Goal: Task Accomplishment & Management: Use online tool/utility

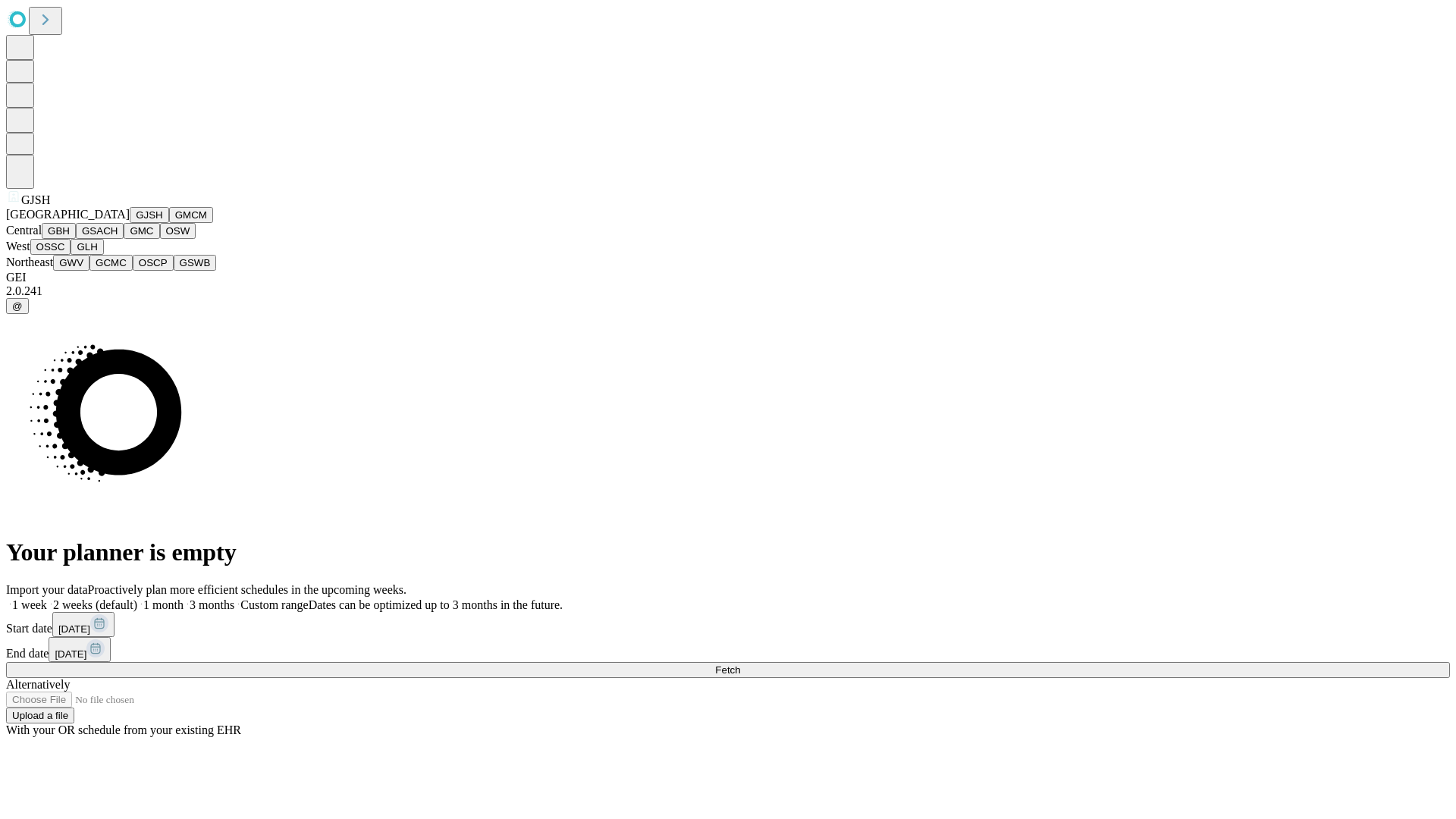
click at [130, 223] on button "GJSH" at bounding box center [149, 214] width 39 height 16
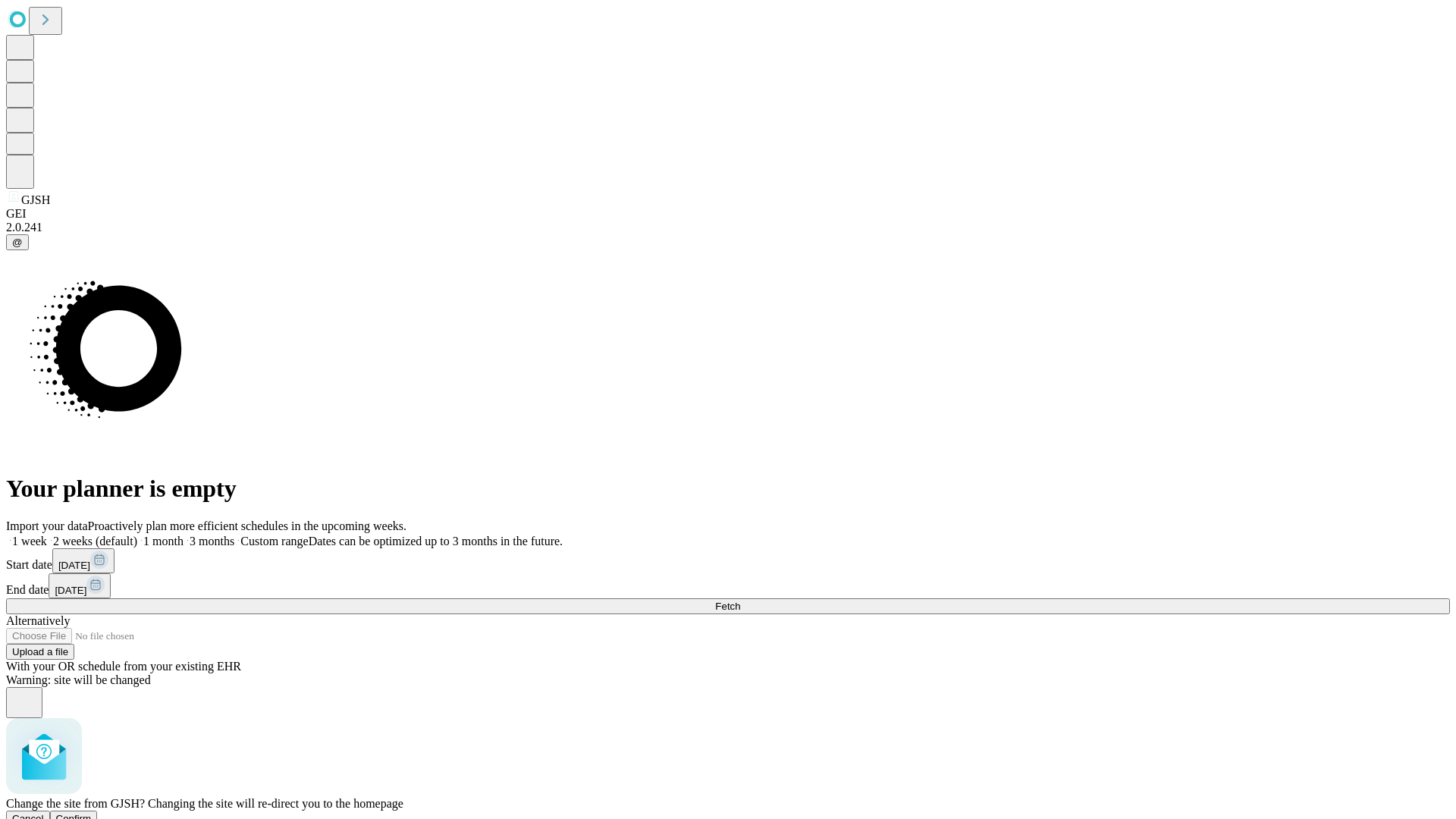
click at [92, 813] on span "Confirm" at bounding box center [74, 819] width 35 height 11
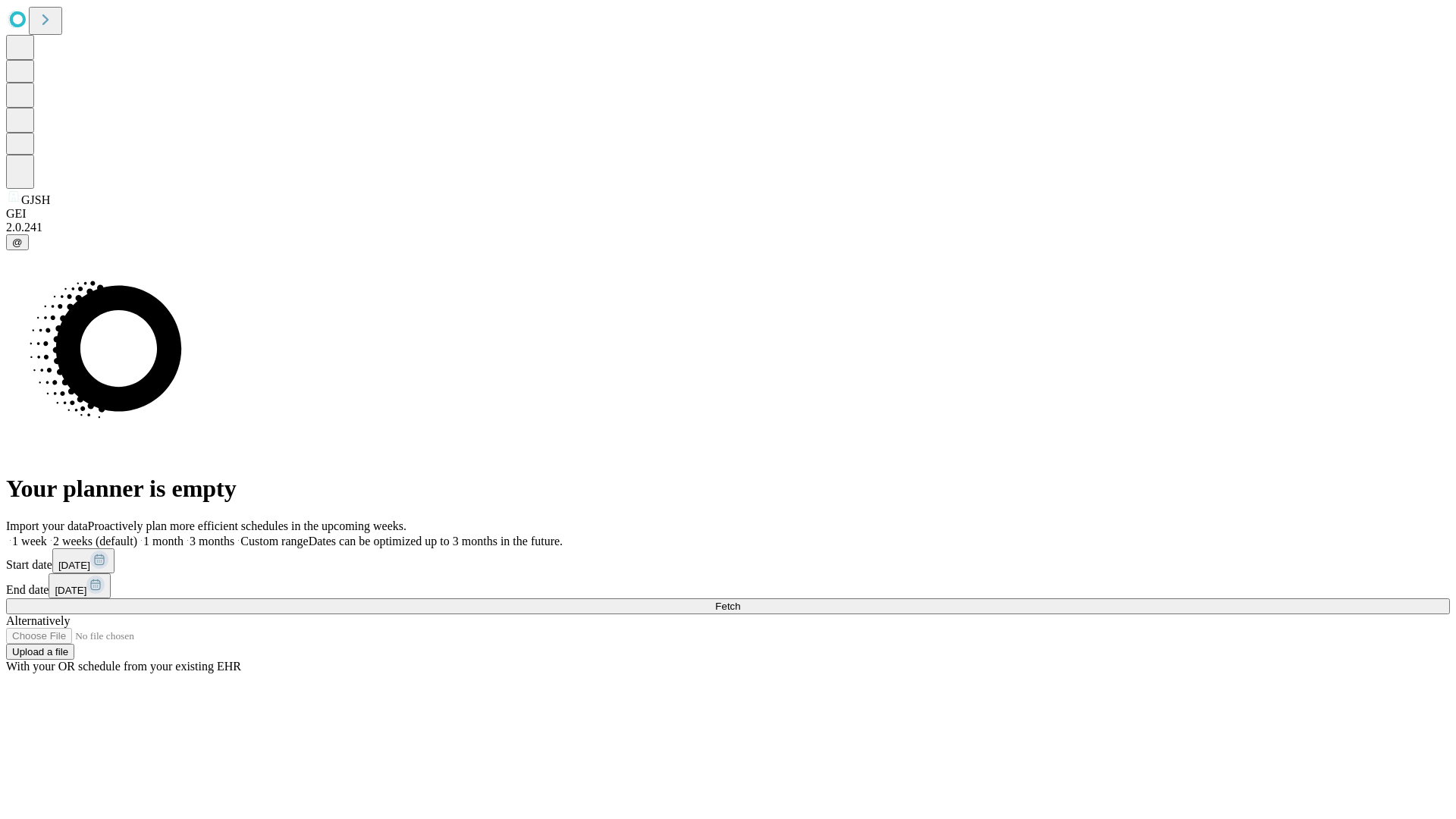
click at [184, 535] on label "1 month" at bounding box center [160, 541] width 46 height 12
click at [740, 601] on span "Fetch" at bounding box center [728, 607] width 25 height 11
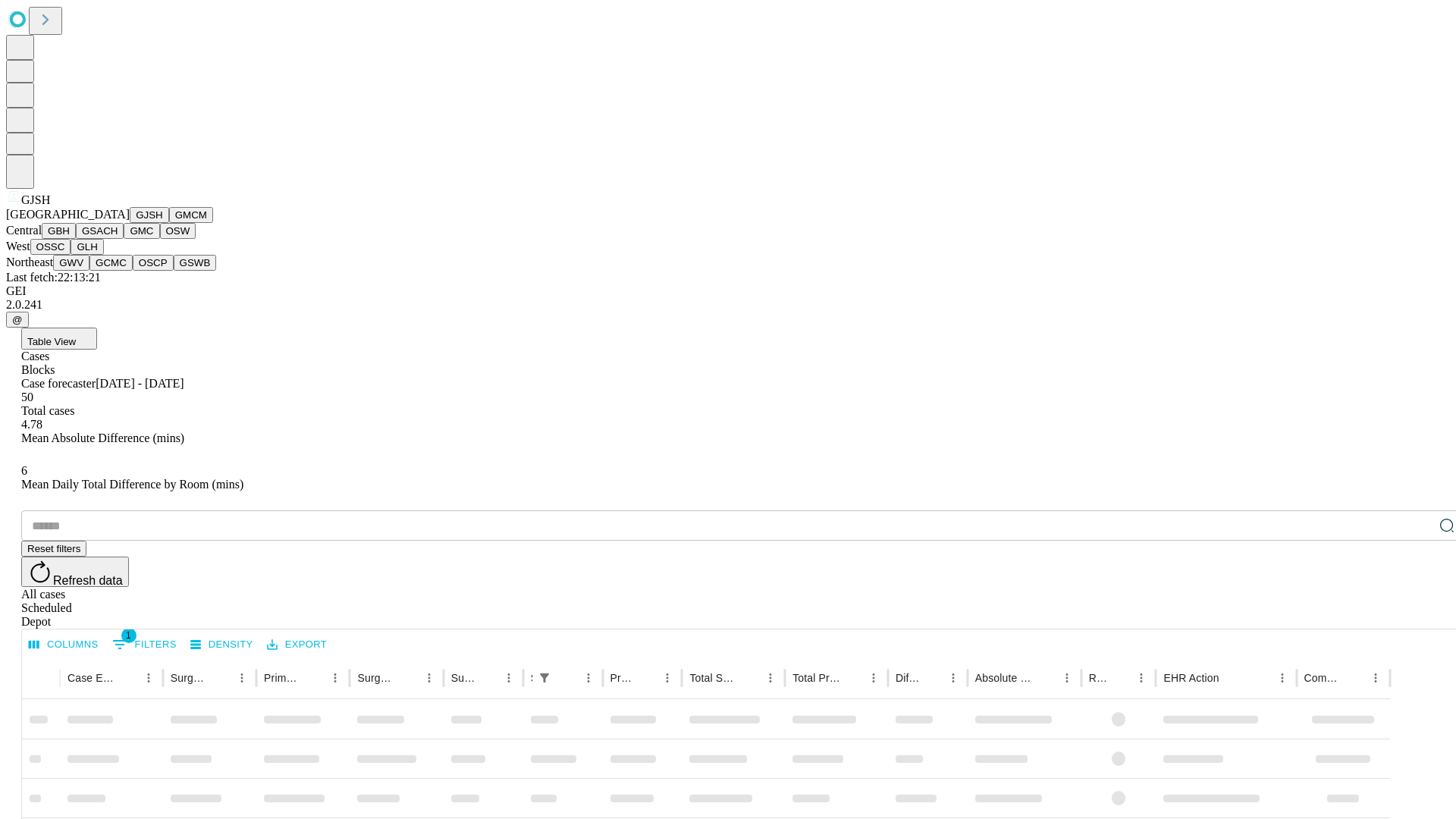
click at [169, 223] on button "GMCM" at bounding box center [191, 214] width 44 height 16
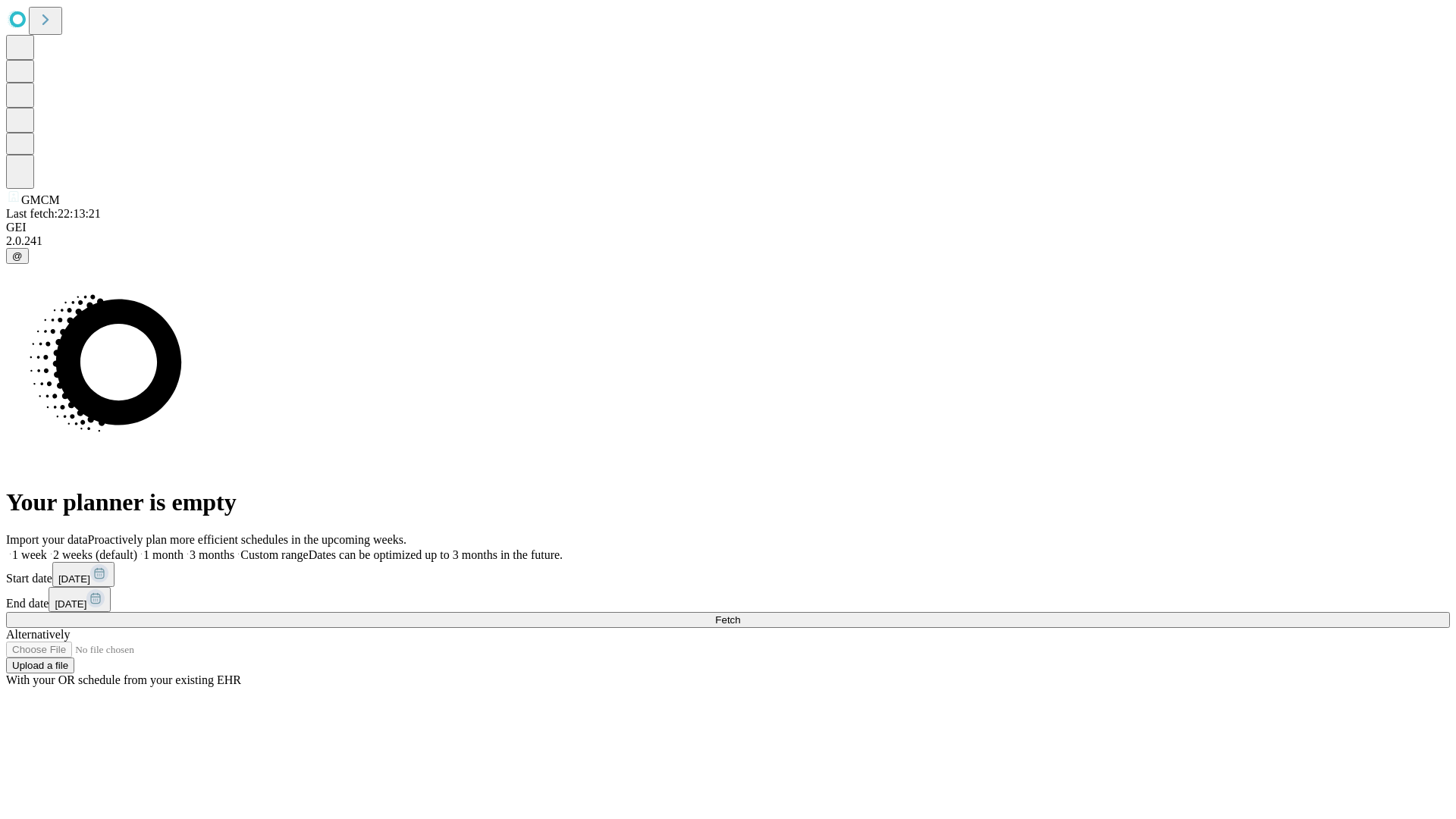
click at [184, 548] on label "1 month" at bounding box center [160, 554] width 46 height 12
click at [740, 614] on span "Fetch" at bounding box center [728, 620] width 25 height 11
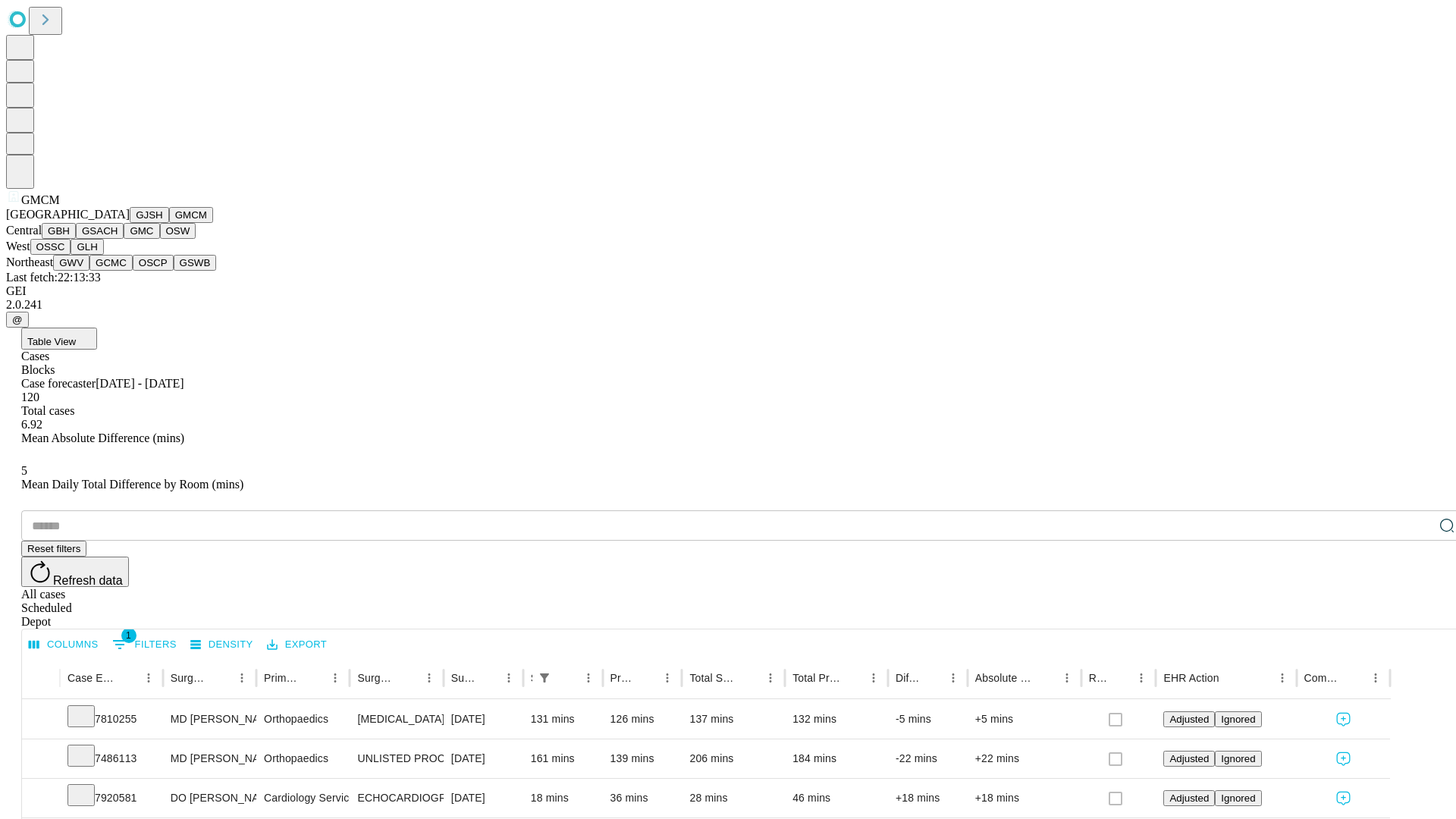
click at [76, 239] on button "GBH" at bounding box center [59, 231] width 34 height 16
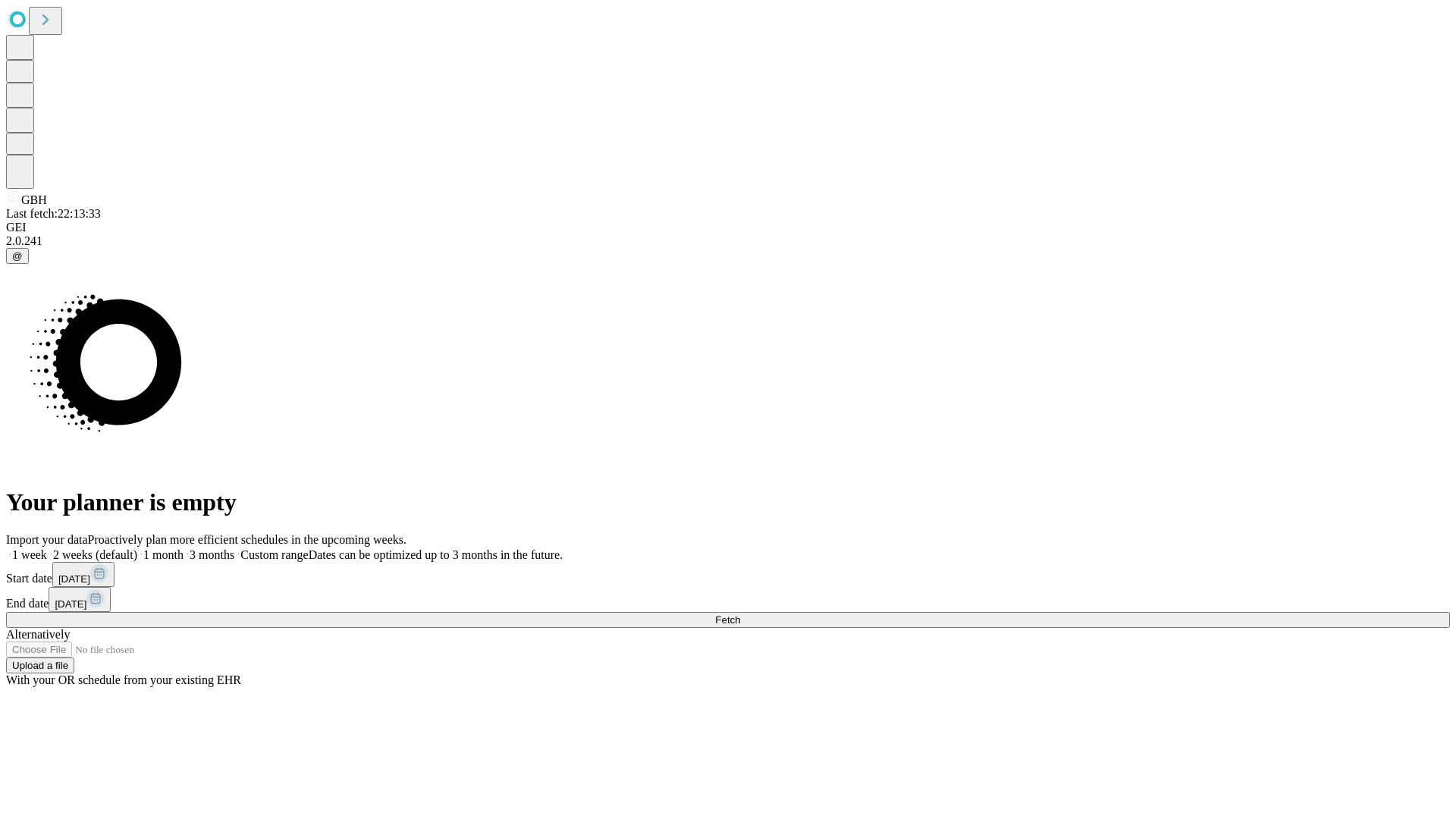
click at [184, 548] on label "1 month" at bounding box center [160, 554] width 46 height 12
click at [740, 614] on span "Fetch" at bounding box center [728, 620] width 25 height 11
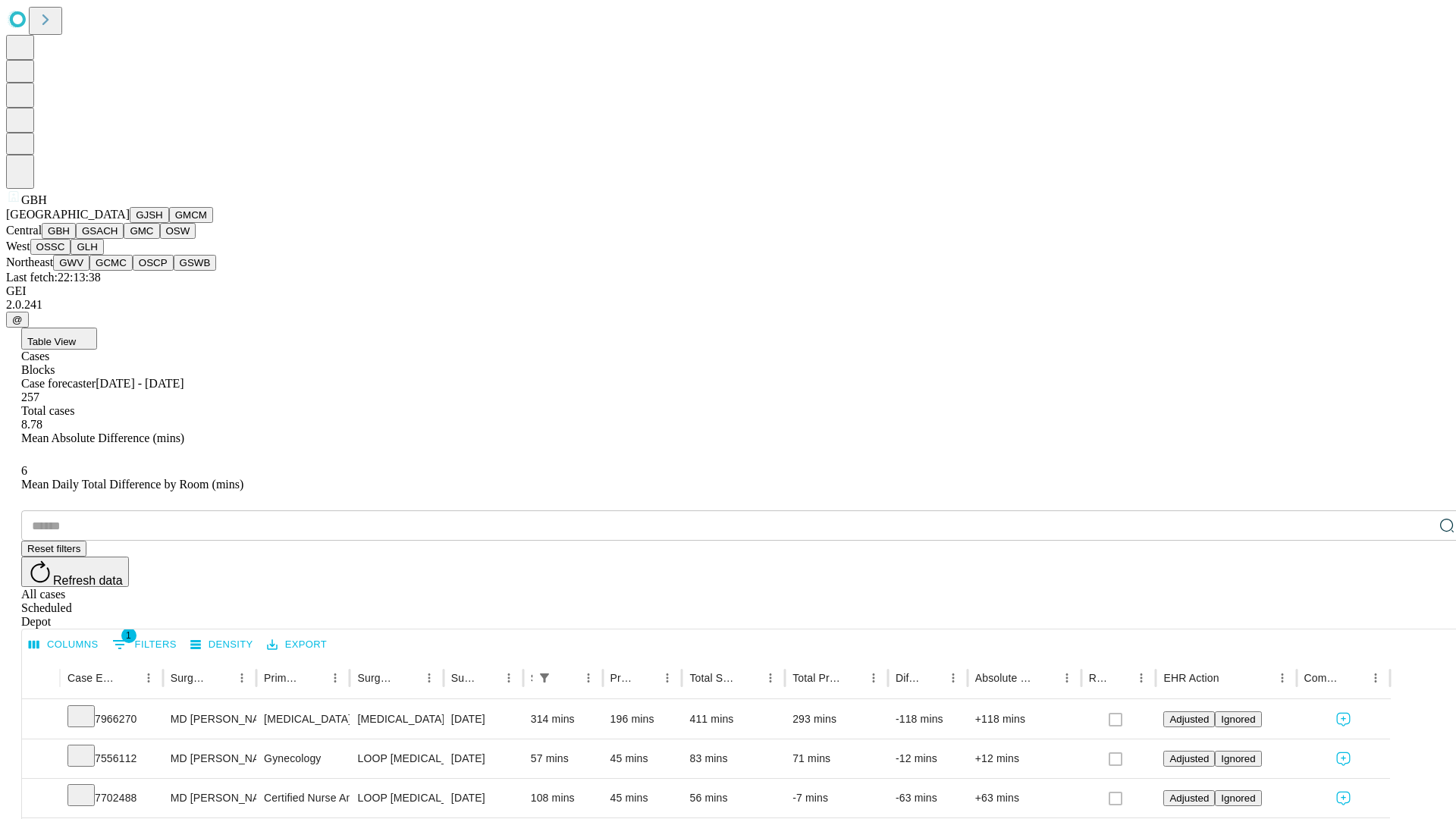
click at [118, 239] on button "GSACH" at bounding box center [99, 231] width 48 height 16
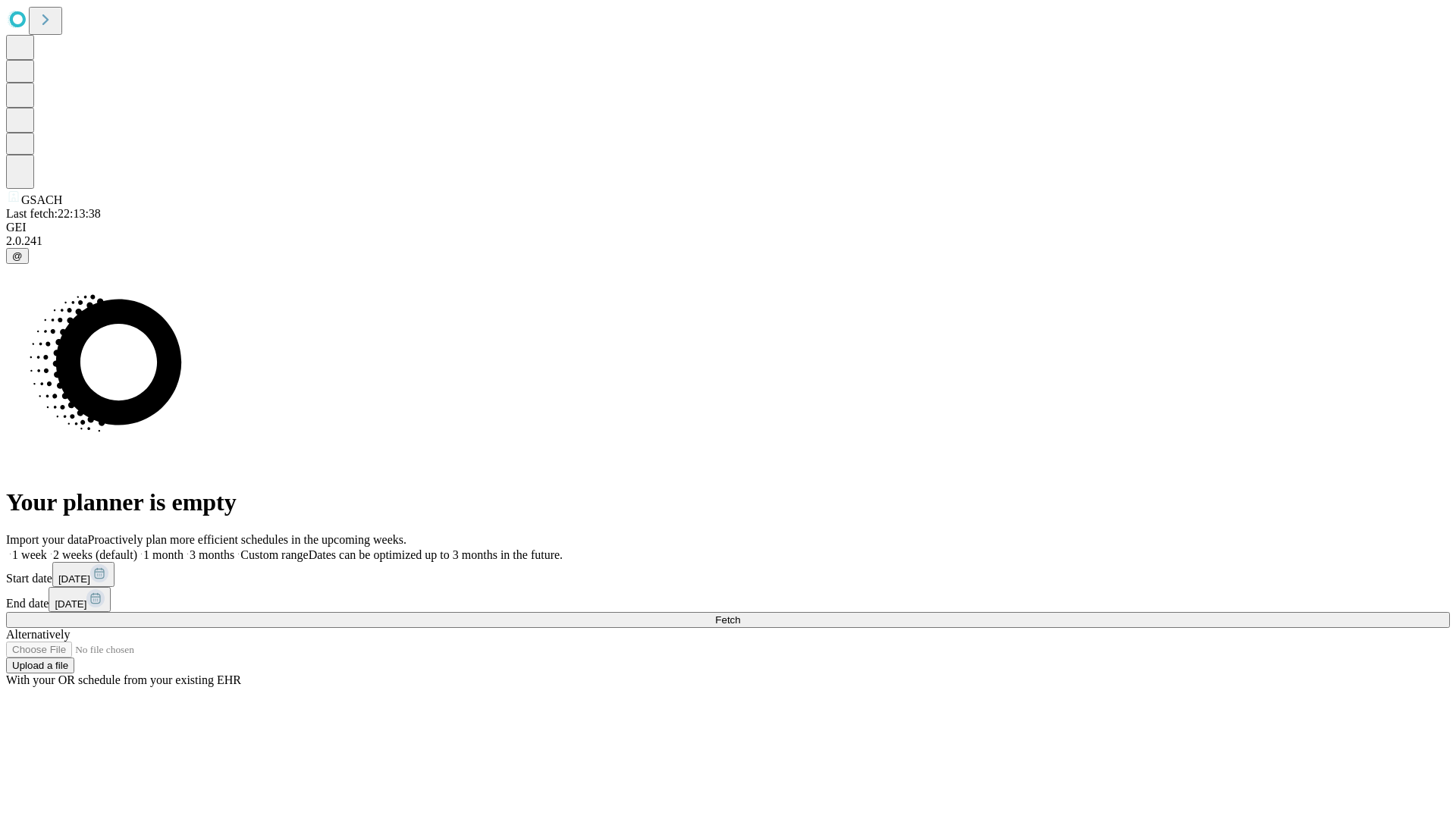
click at [184, 548] on label "1 month" at bounding box center [160, 554] width 46 height 12
click at [740, 614] on span "Fetch" at bounding box center [728, 620] width 25 height 11
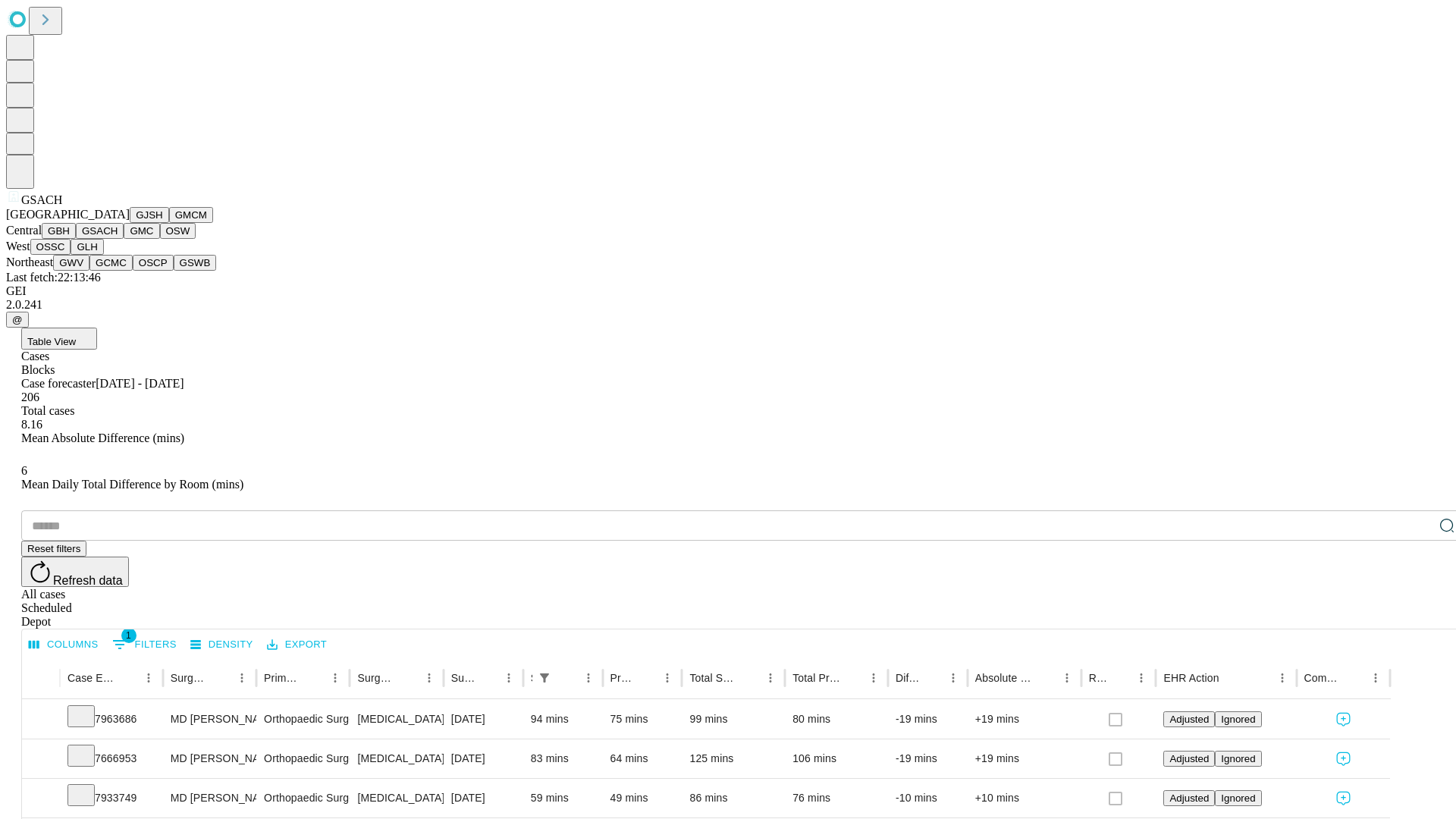
click at [123, 239] on button "GMC" at bounding box center [141, 231] width 35 height 16
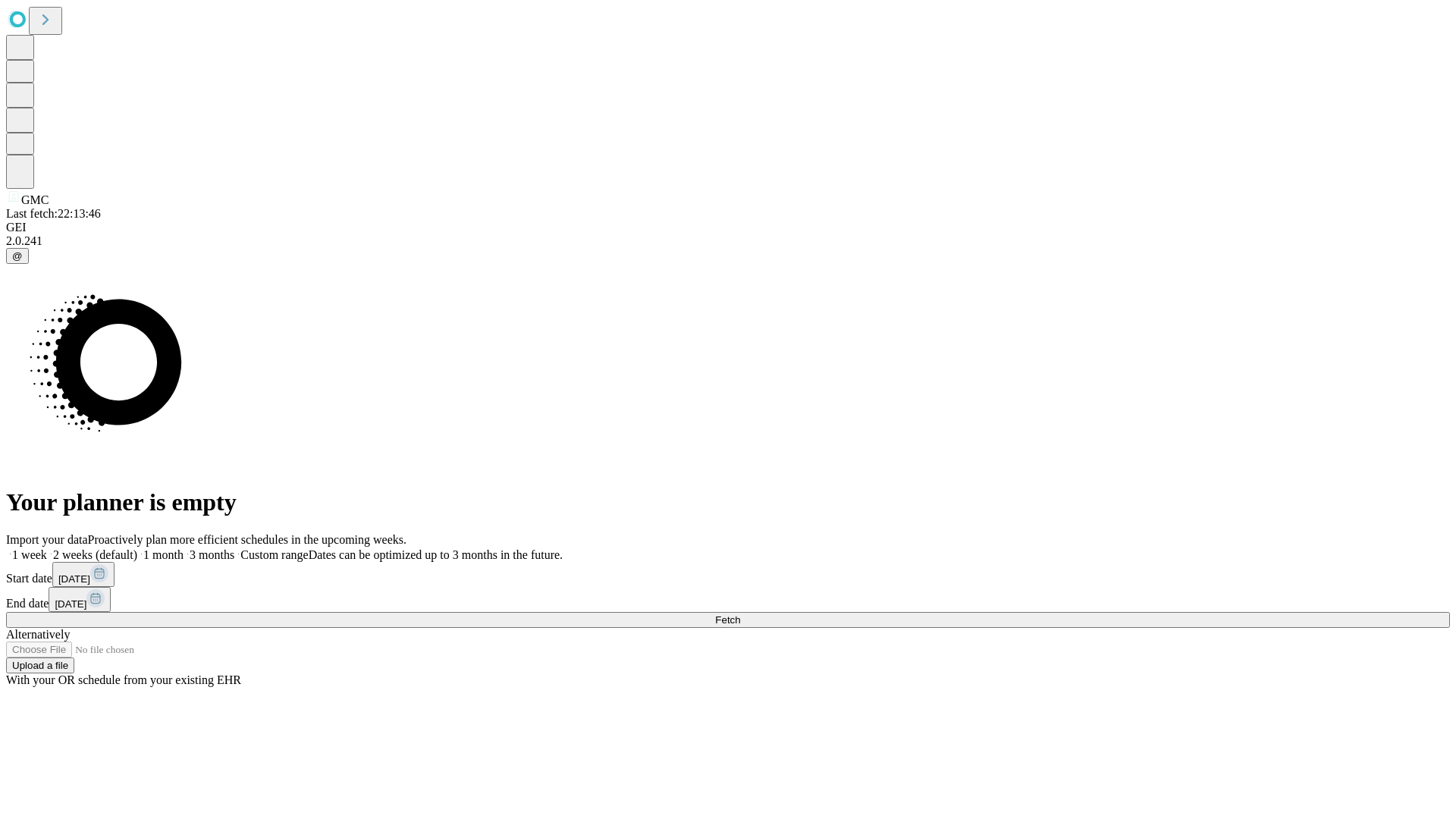
click at [184, 548] on label "1 month" at bounding box center [160, 554] width 46 height 12
click at [740, 614] on span "Fetch" at bounding box center [728, 620] width 25 height 11
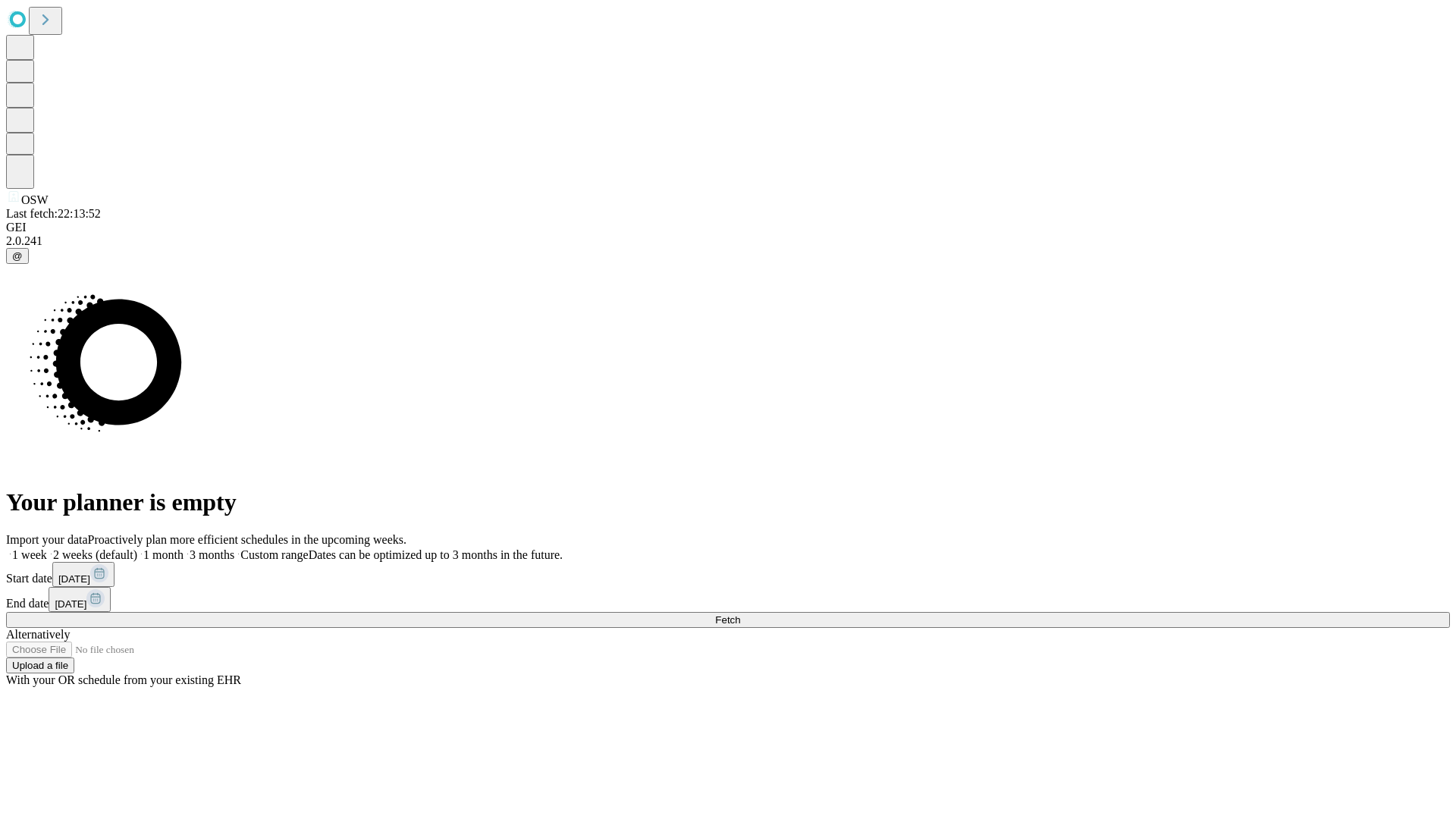
click at [184, 548] on label "1 month" at bounding box center [160, 554] width 46 height 12
click at [740, 614] on span "Fetch" at bounding box center [728, 620] width 25 height 11
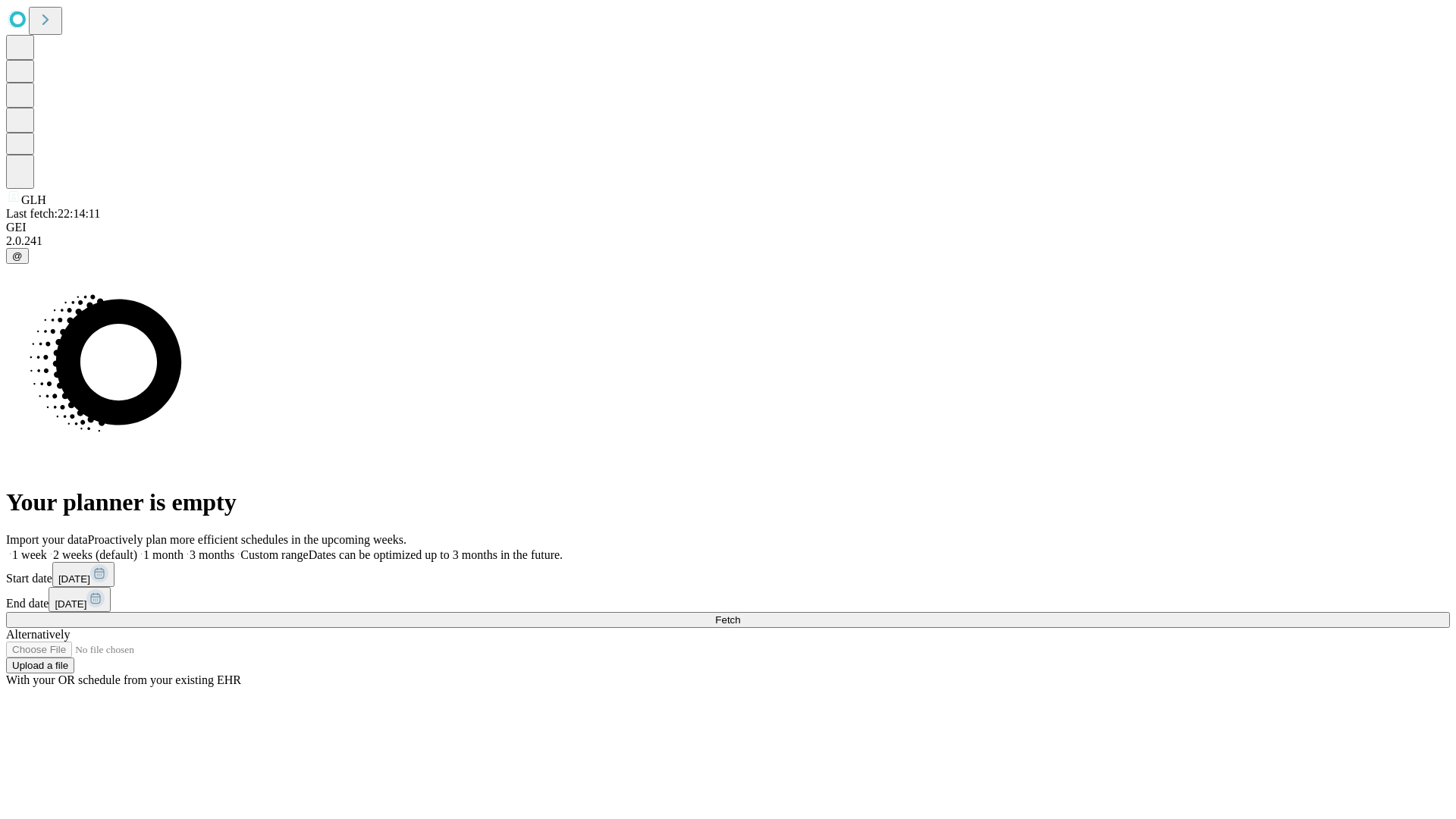
click at [184, 548] on label "1 month" at bounding box center [160, 554] width 46 height 12
click at [740, 614] on span "Fetch" at bounding box center [728, 620] width 25 height 11
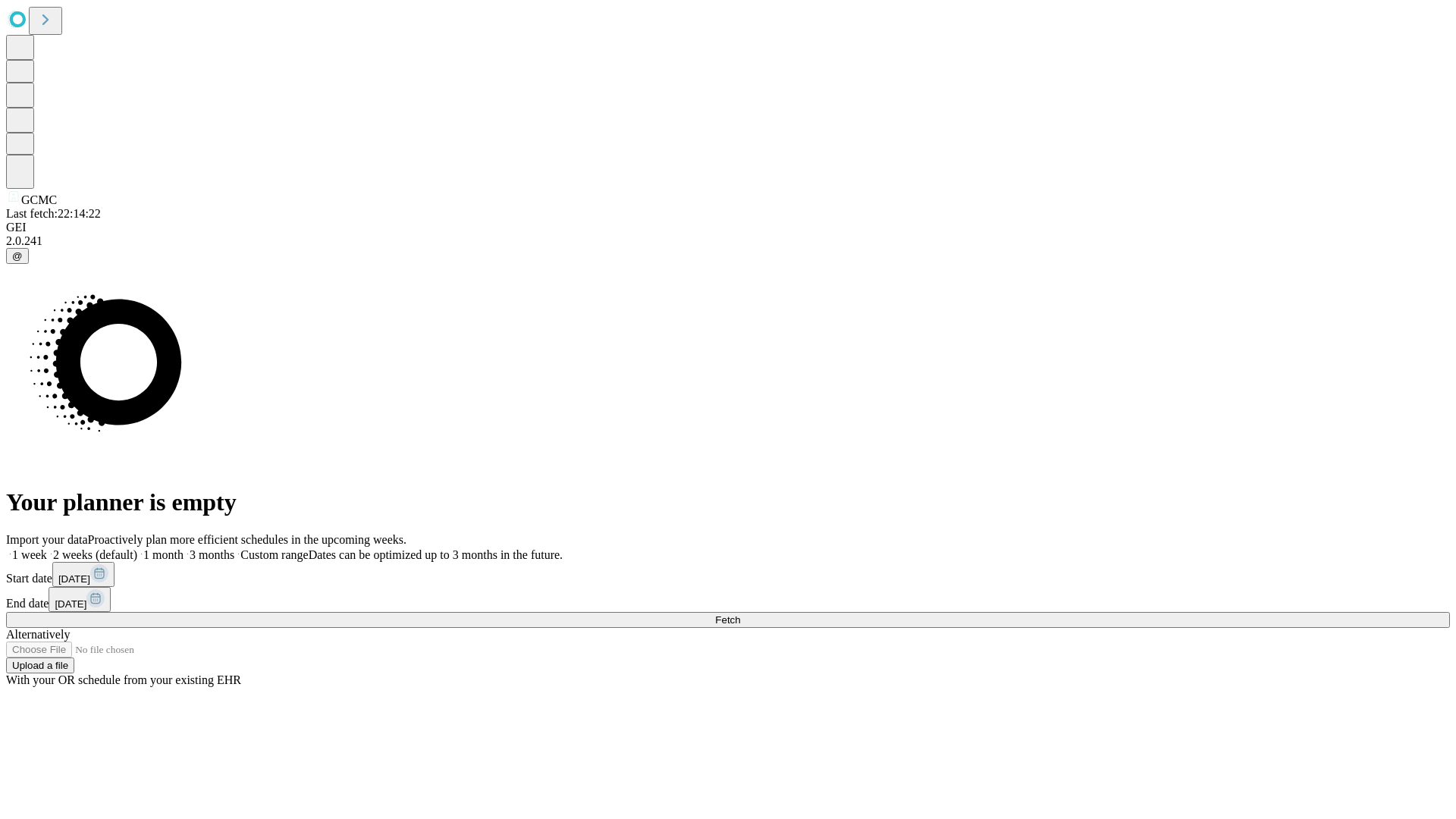
click at [184, 548] on label "1 month" at bounding box center [160, 554] width 46 height 12
click at [740, 614] on span "Fetch" at bounding box center [728, 620] width 25 height 11
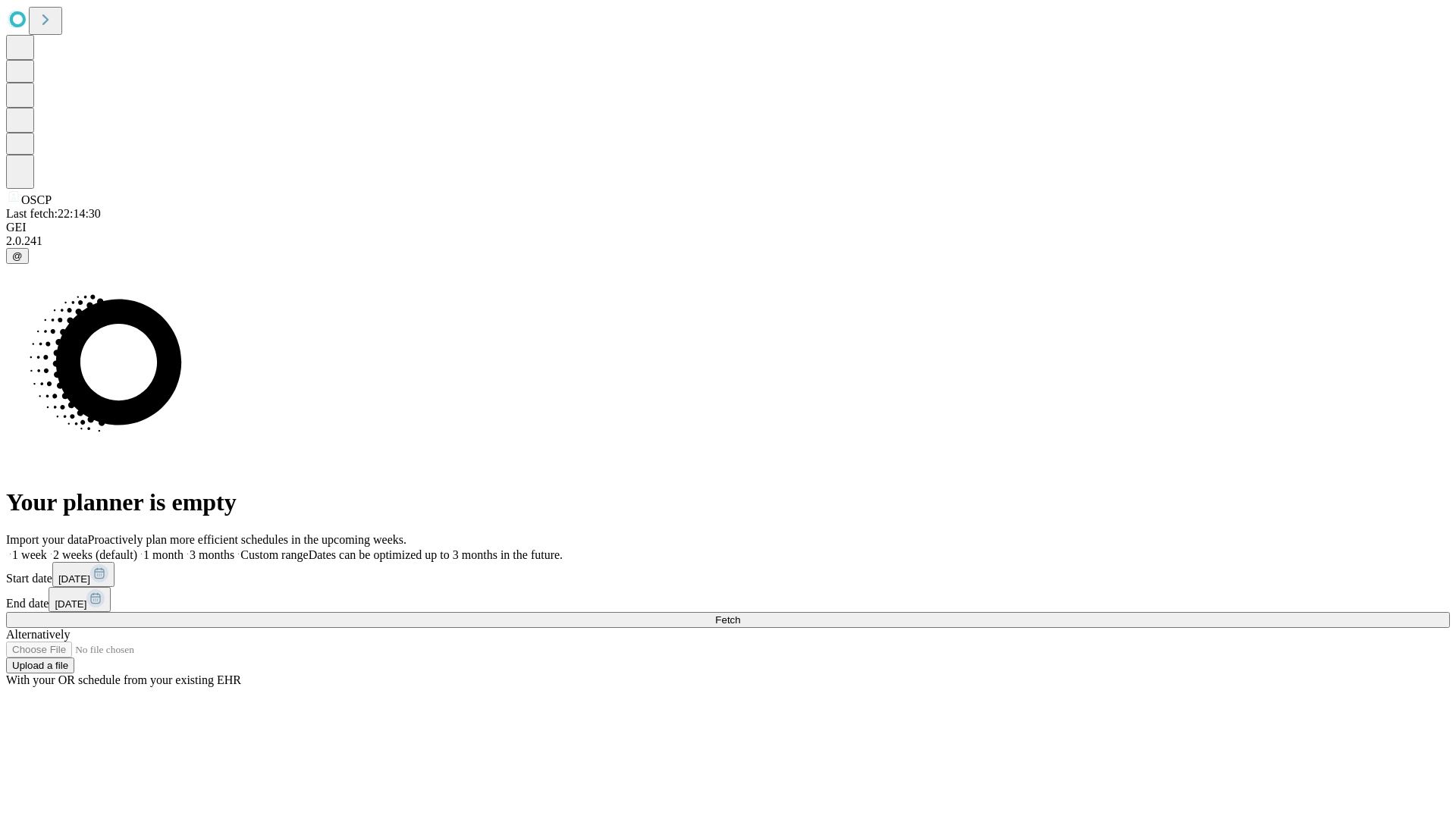
click at [184, 548] on label "1 month" at bounding box center [160, 554] width 46 height 12
click at [740, 614] on span "Fetch" at bounding box center [728, 620] width 25 height 11
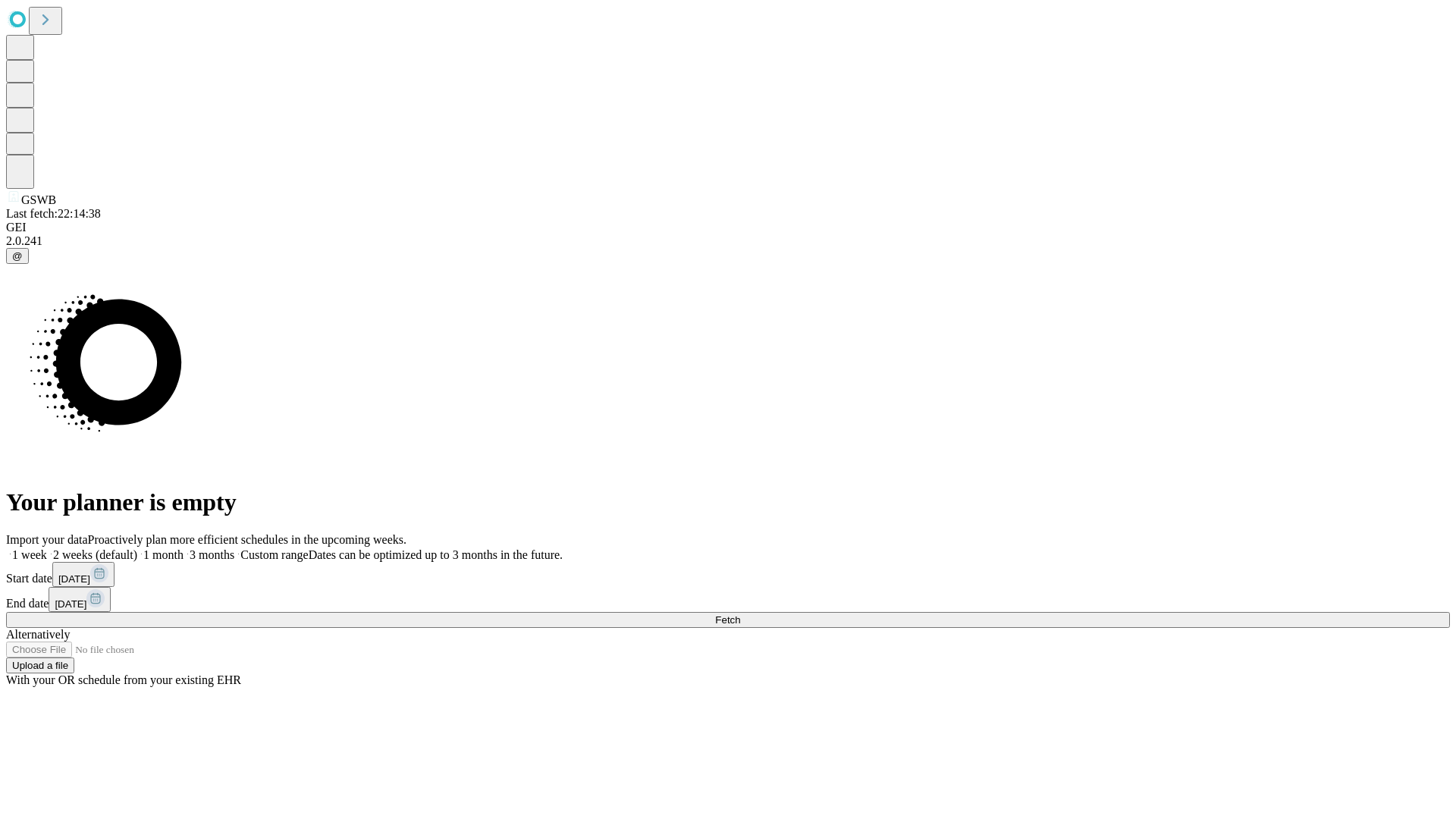
click at [740, 614] on span "Fetch" at bounding box center [728, 620] width 25 height 11
